Goal: Information Seeking & Learning: Check status

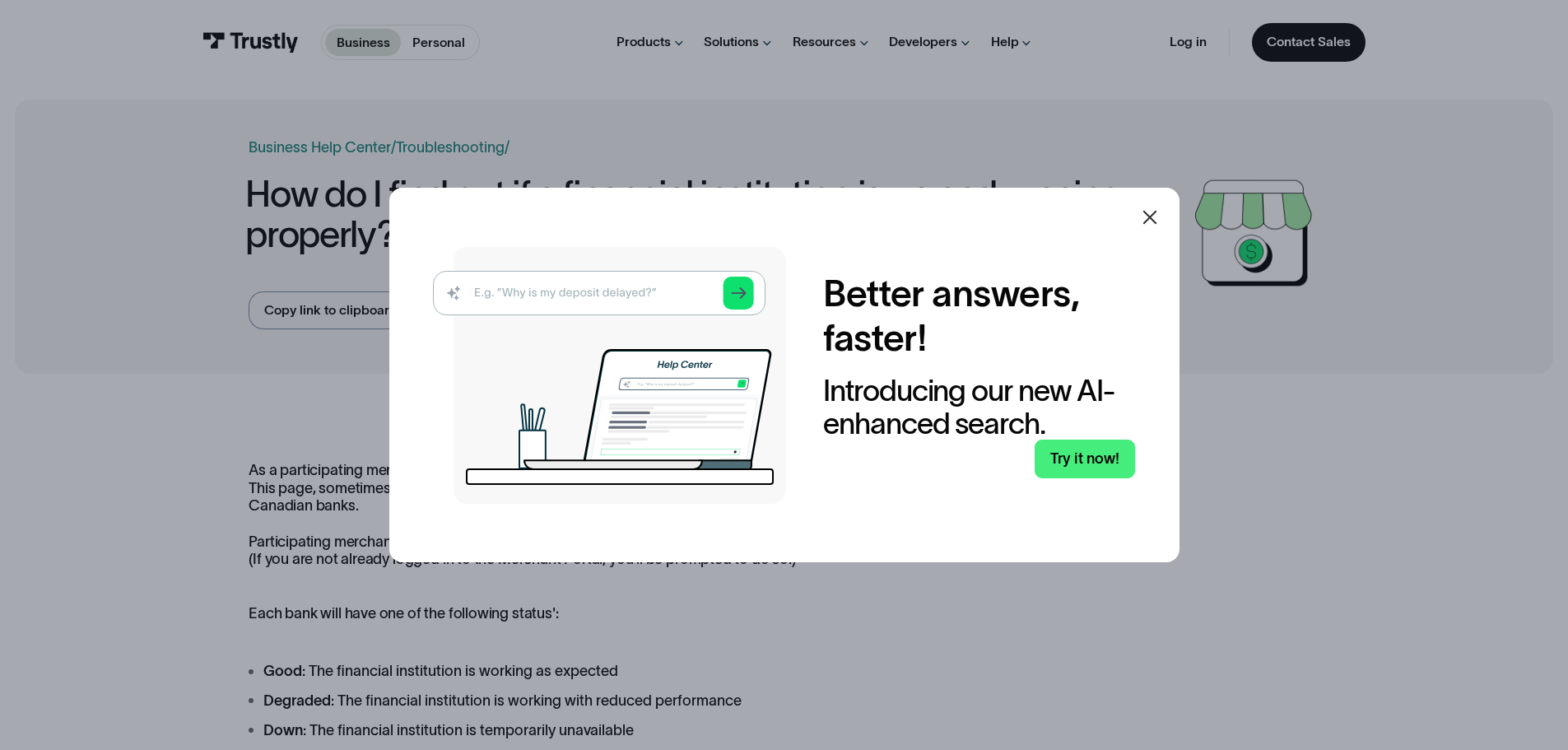
click at [1141, 222] on div at bounding box center [1149, 217] width 40 height 40
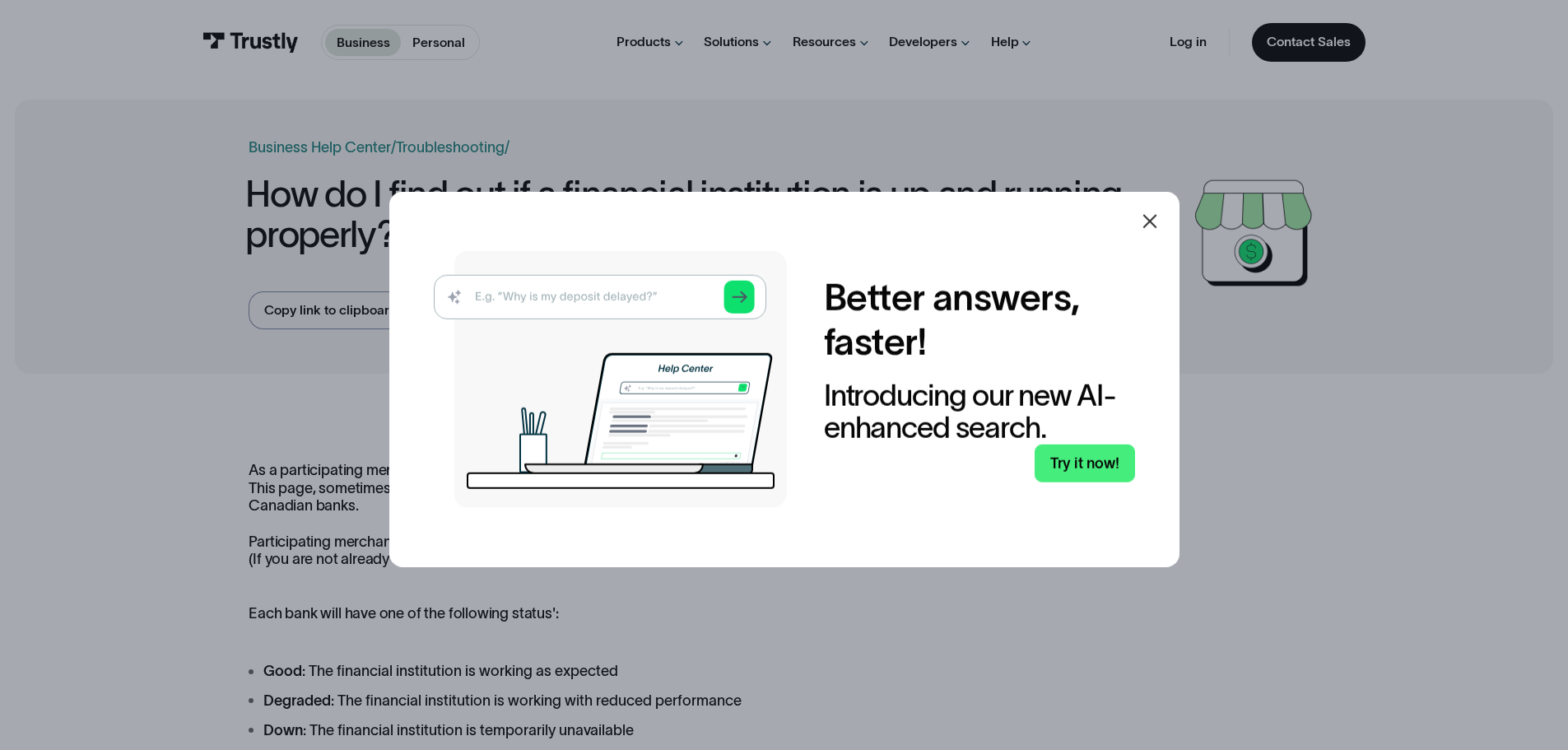
click at [1152, 225] on icon at bounding box center [1148, 221] width 14 height 14
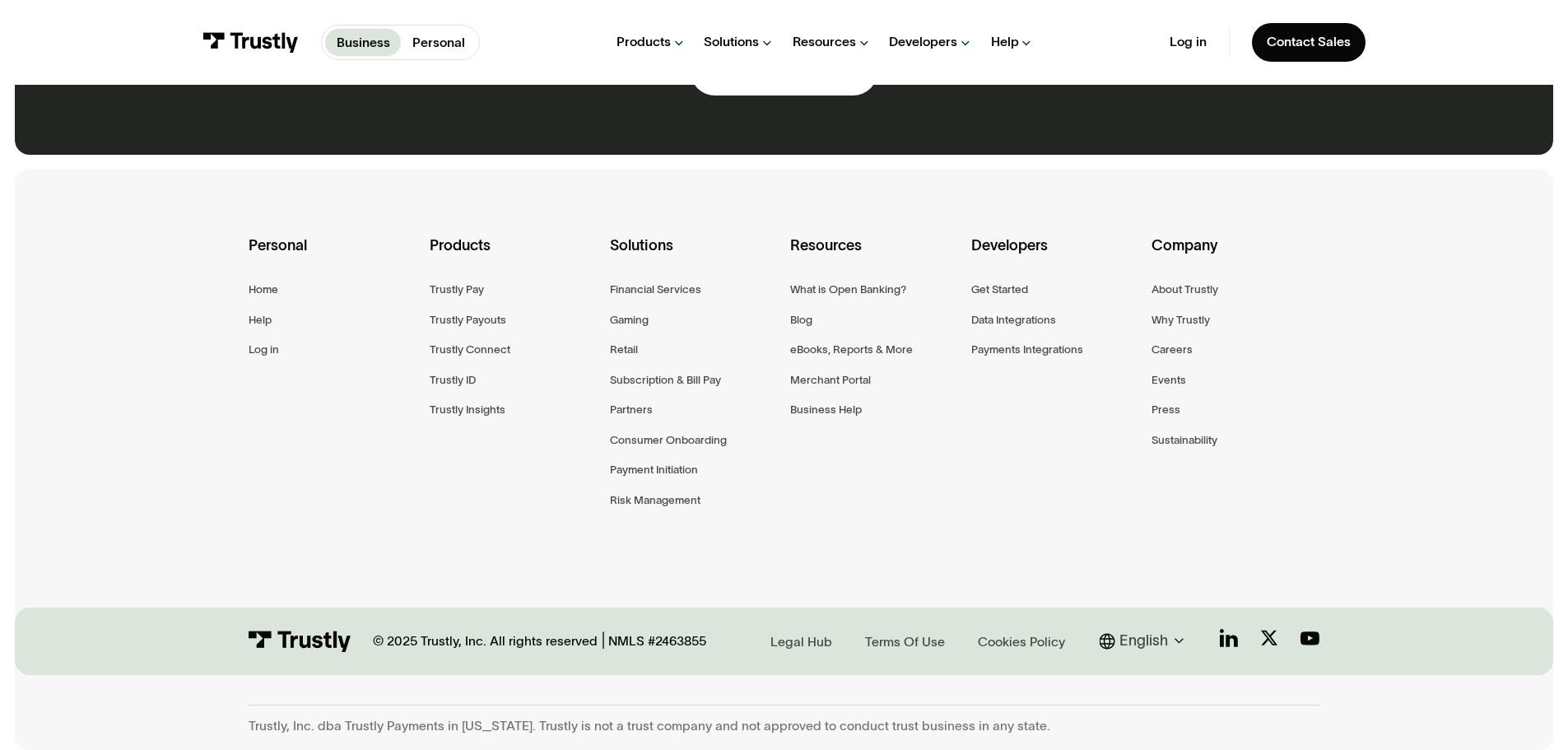
scroll to position [1363, 0]
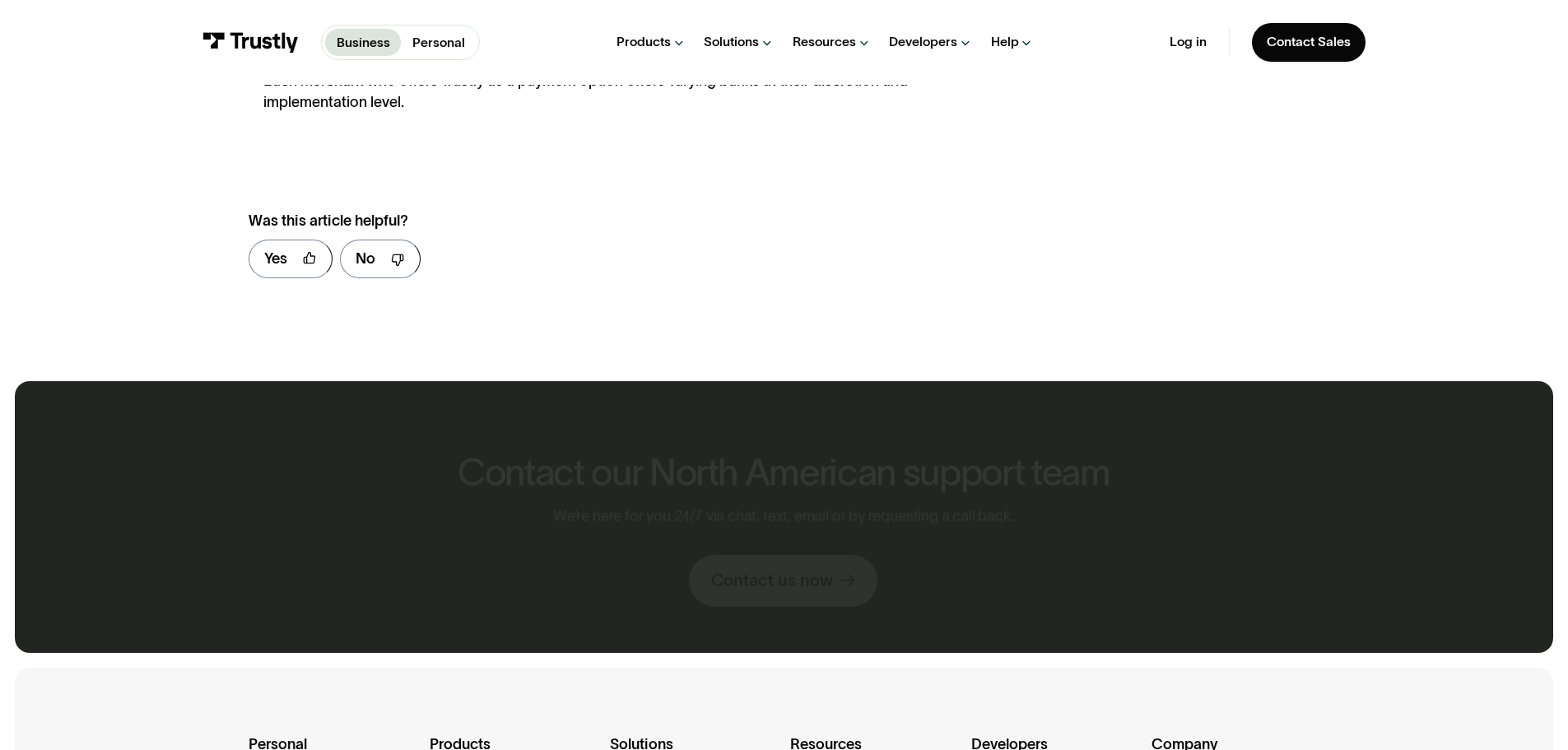
scroll to position [2222, 0]
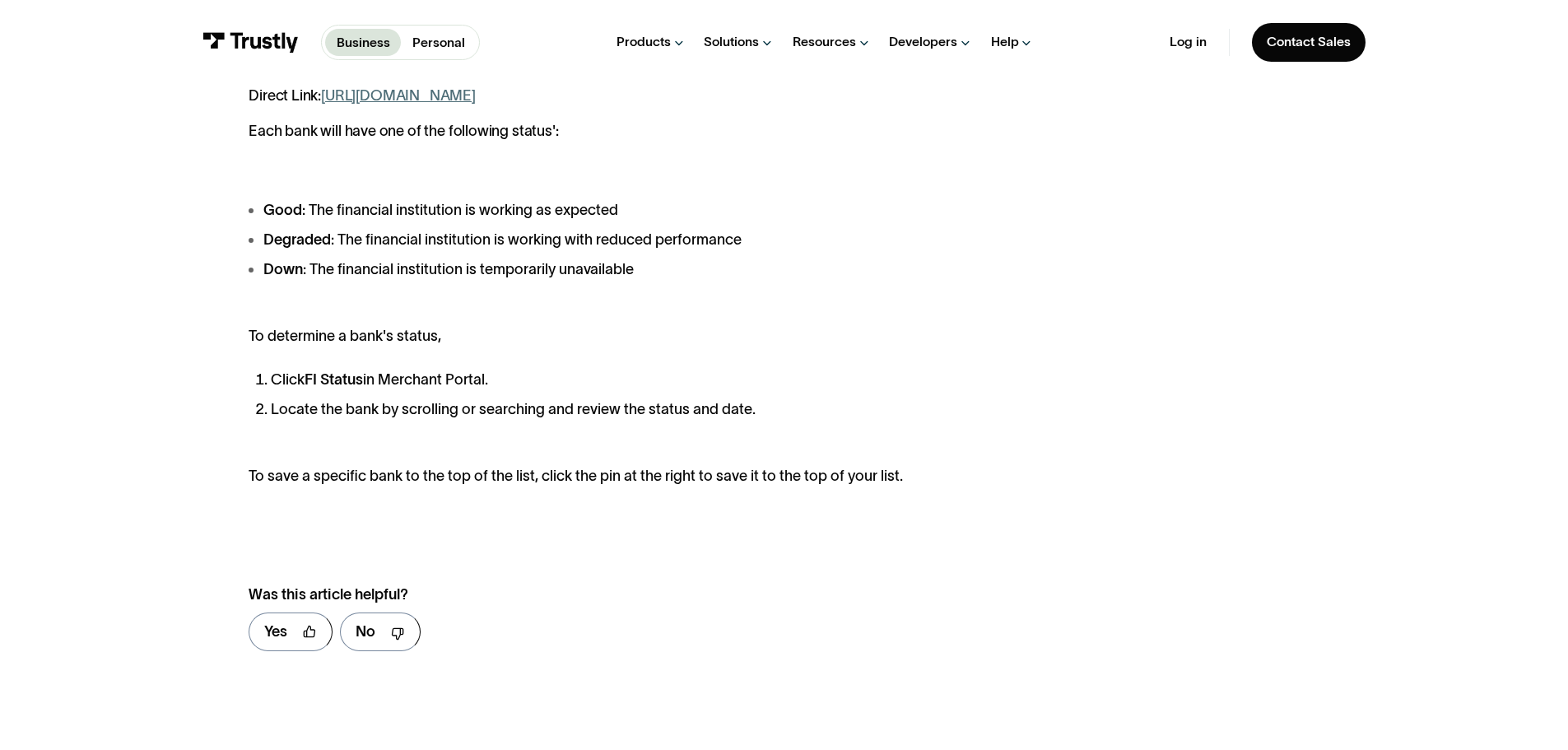
click at [613, 408] on li "Locate the bank by scrolling or searching and review the status and date." at bounding box center [603, 410] width 666 height 22
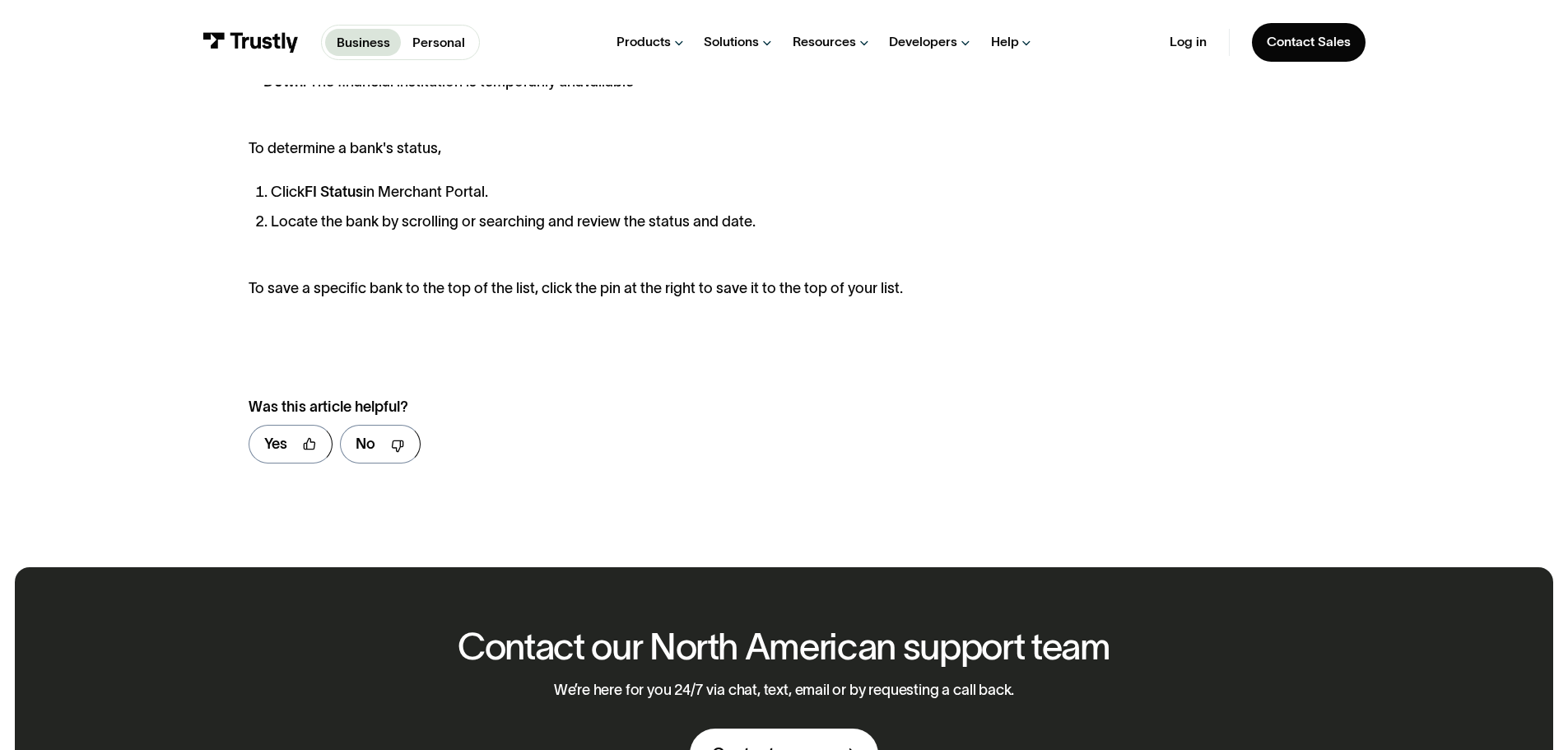
scroll to position [661, 0]
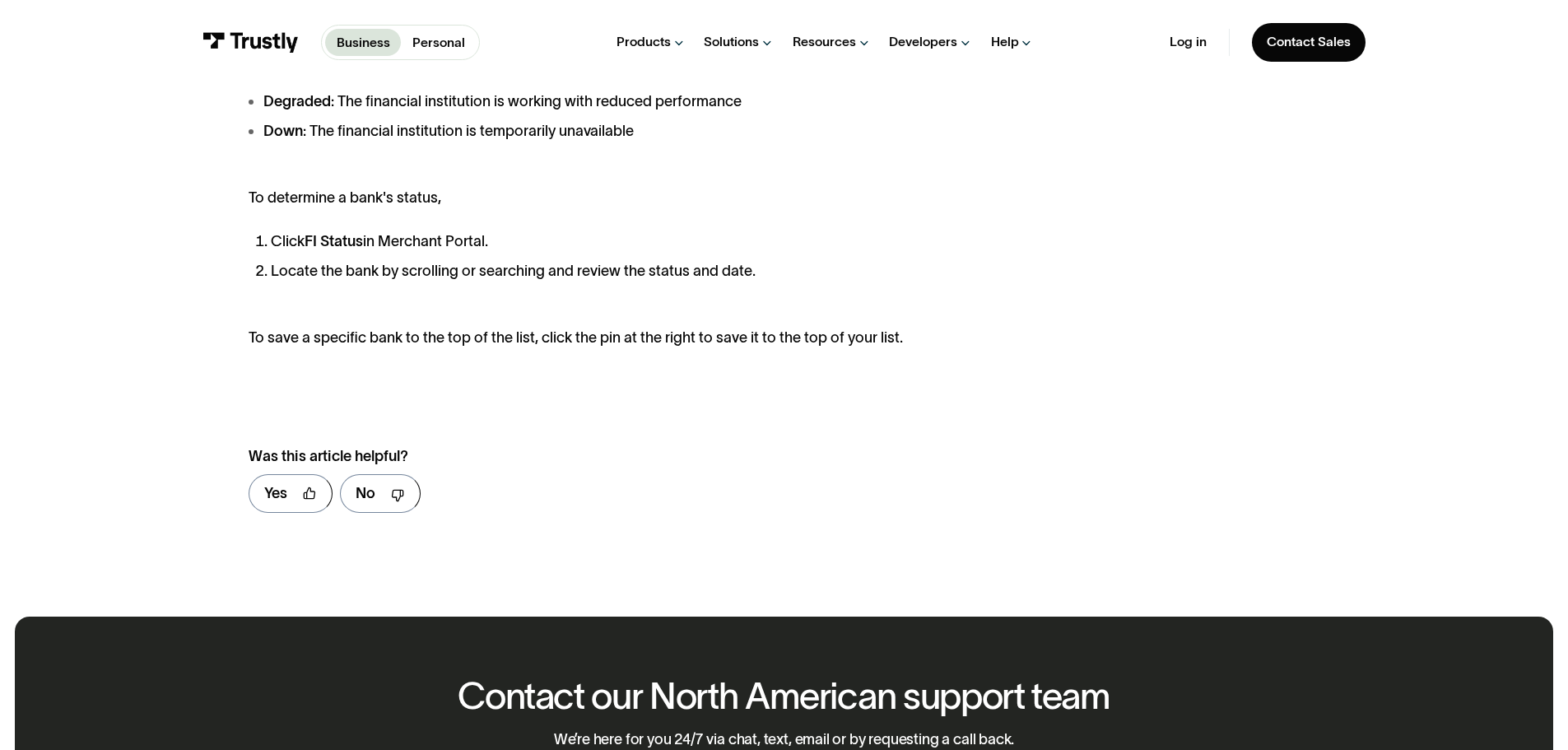
drag, startPoint x: 808, startPoint y: 363, endPoint x: 803, endPoint y: 356, distance: 8.6
click at [808, 363] on div "**********" at bounding box center [783, 164] width 1069 height 727
click at [802, 341] on div "The FI Status page, sometimes referred to as FIC Status page, is a tab within M…" at bounding box center [592, 74] width 689 height 548
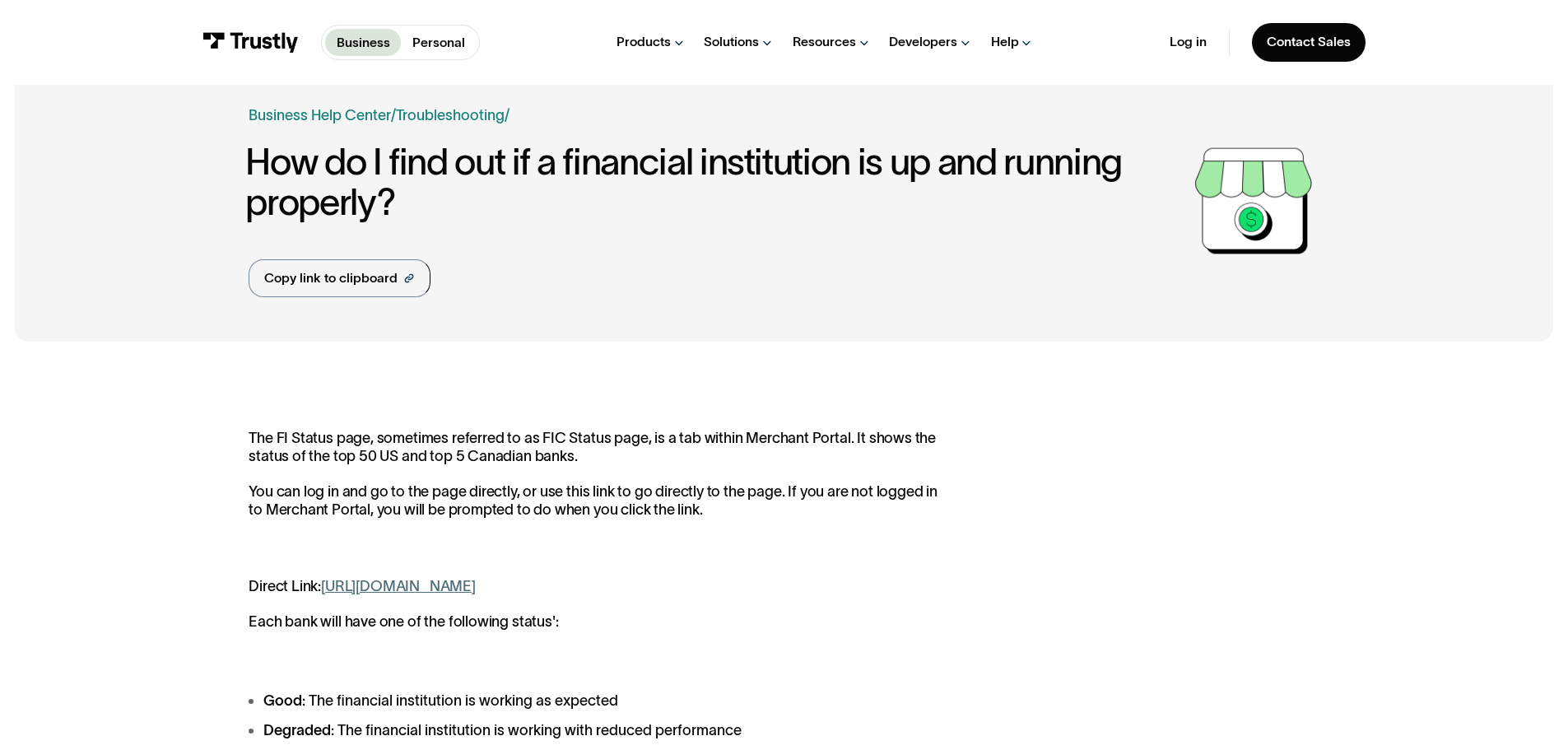
scroll to position [3, 0]
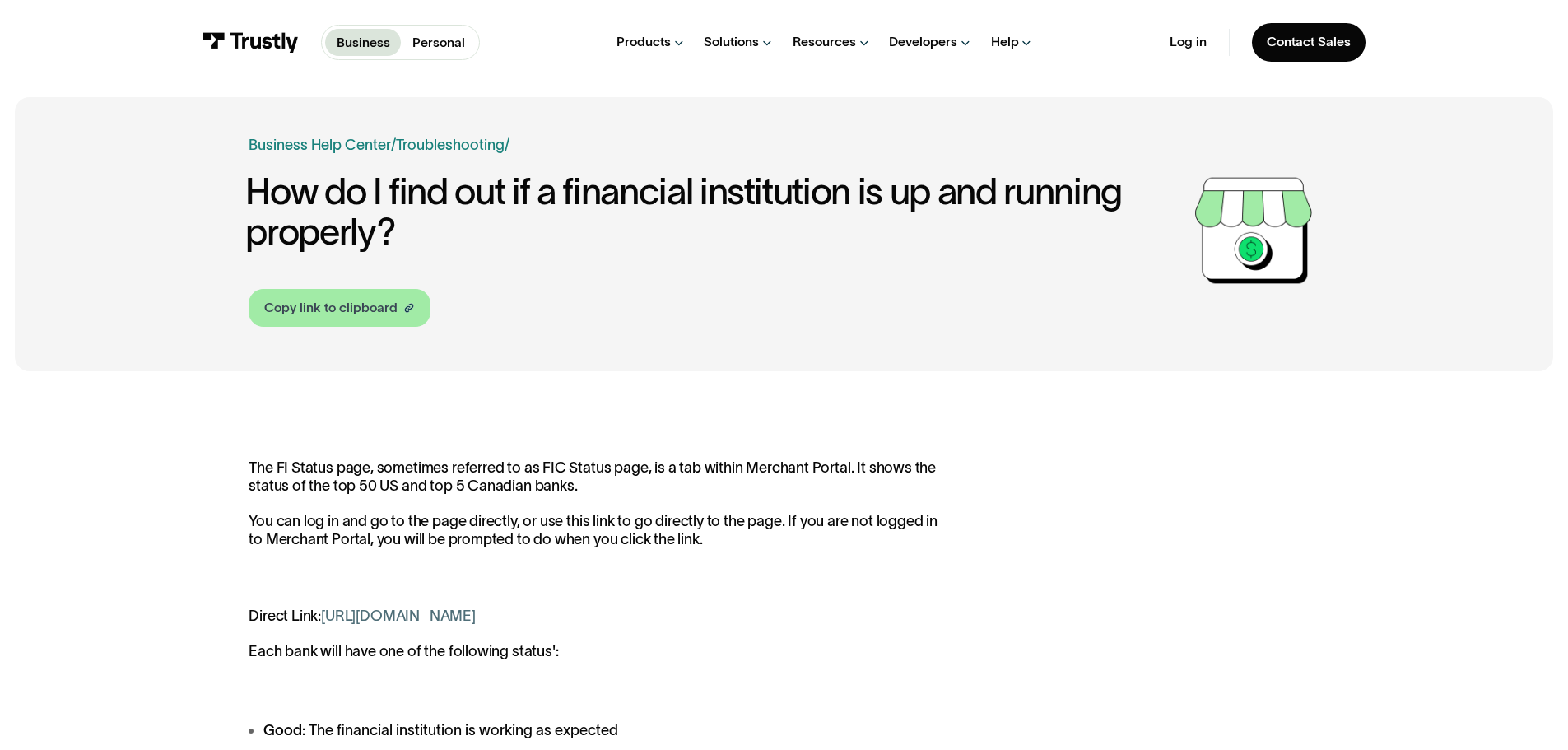
click at [378, 299] on div "Copy link to clipboard" at bounding box center [331, 307] width 133 height 19
click at [389, 324] on link "Copy link to clipboard" at bounding box center [339, 308] width 182 height 38
click at [475, 614] on link "https://paywithmybank.com/merchant-portal/fi_status" at bounding box center [398, 616] width 155 height 17
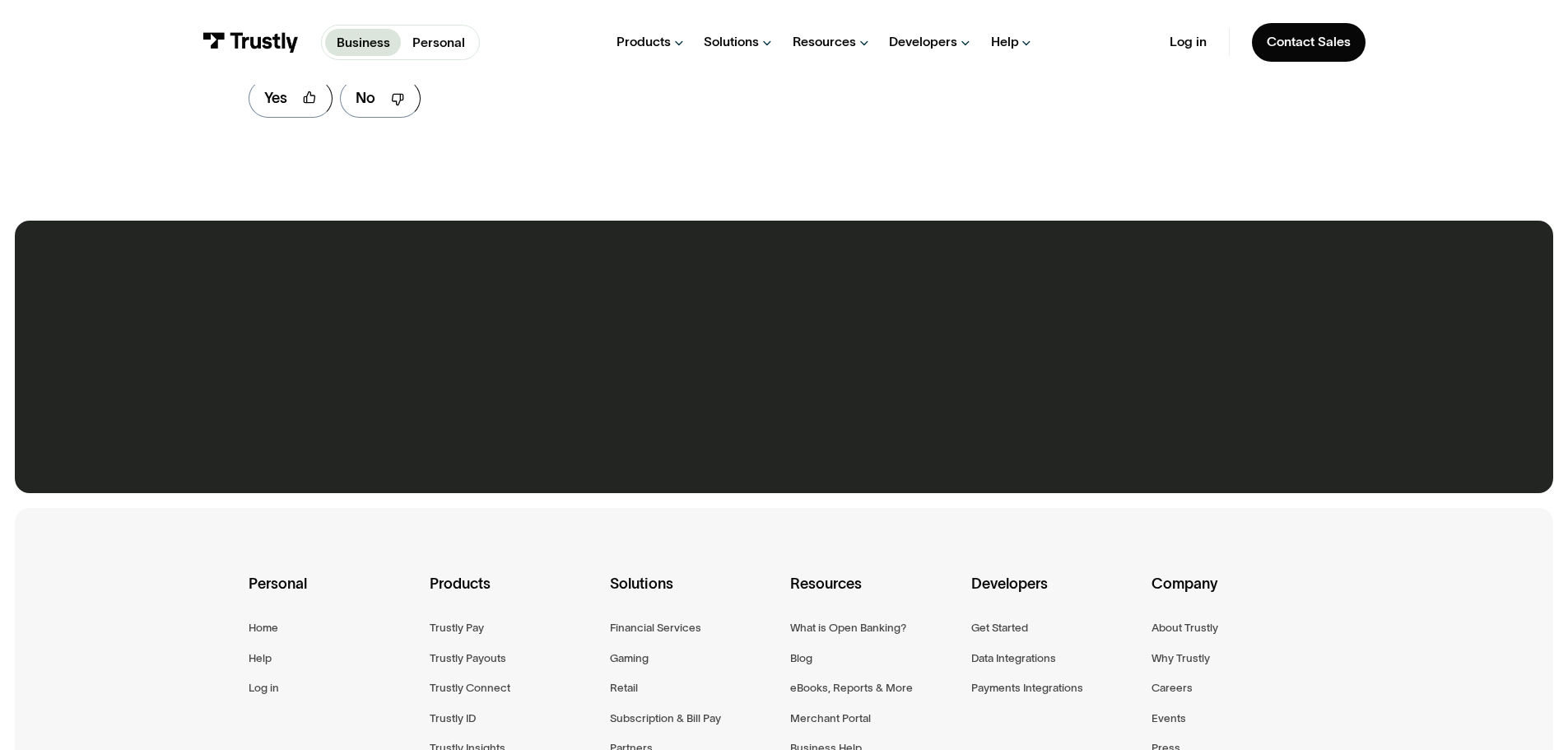
scroll to position [1152, 0]
